Goal: Entertainment & Leisure: Consume media (video, audio)

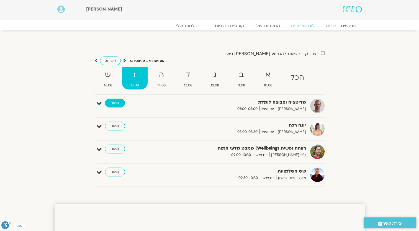
click at [116, 103] on link "כניסה" at bounding box center [115, 103] width 20 height 9
click at [274, 101] on strong "מדיטציה וקבוצה לומדת" at bounding box center [238, 102] width 136 height 7
click at [117, 102] on link "כניסה" at bounding box center [115, 103] width 20 height 9
click at [154, 75] on strong "ה" at bounding box center [162, 75] width 26 height 12
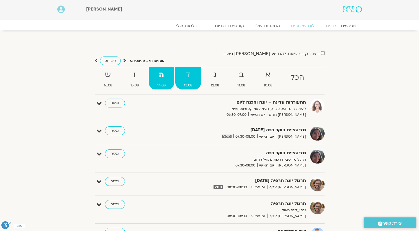
click at [187, 76] on strong "ד" at bounding box center [188, 75] width 26 height 12
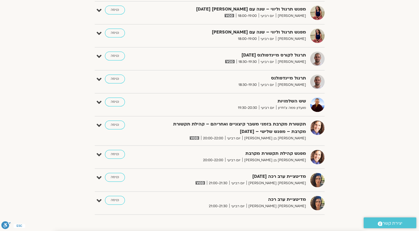
scroll to position [404, 0]
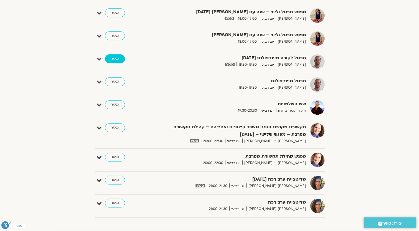
click at [117, 59] on link "כניסה" at bounding box center [115, 58] width 20 height 9
